Goal: Task Accomplishment & Management: Manage account settings

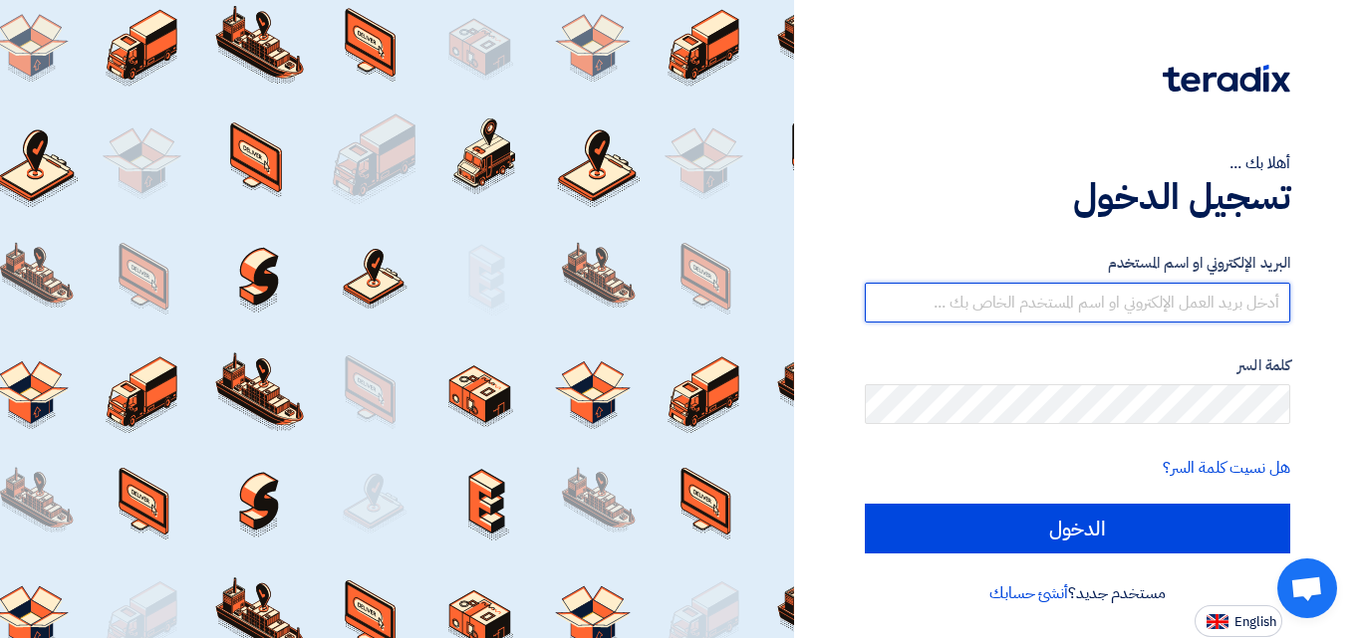
type input "[EMAIL_ADDRESS][DOMAIN_NAME]"
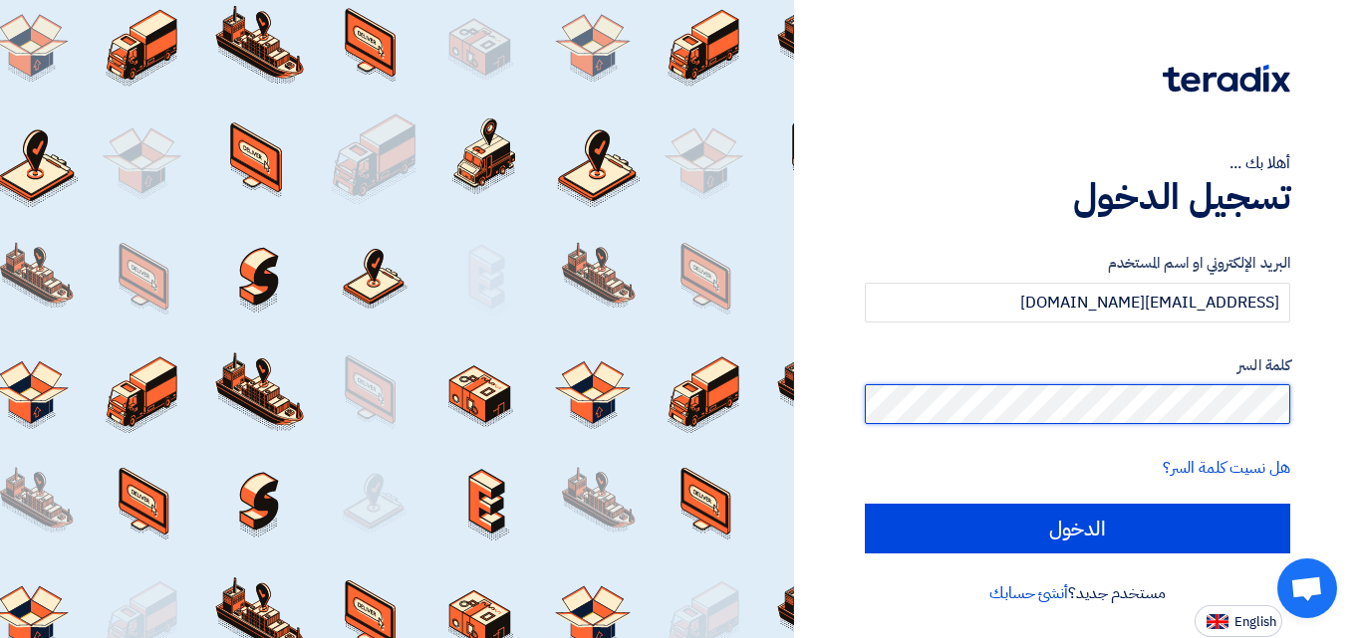
click at [1352, 397] on div "أهلا بك ... تسجيل الدخول البريد الإلكتروني او اسم المستخدم [EMAIL_ADDRESS][DOMA…" at bounding box center [1077, 319] width 567 height 638
click at [865, 504] on input "الدخول" at bounding box center [1077, 529] width 425 height 50
